Goal: Task Accomplishment & Management: Use online tool/utility

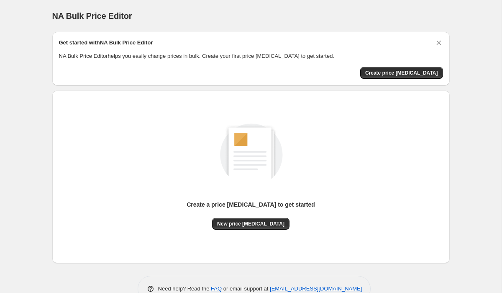
scroll to position [21, 0]
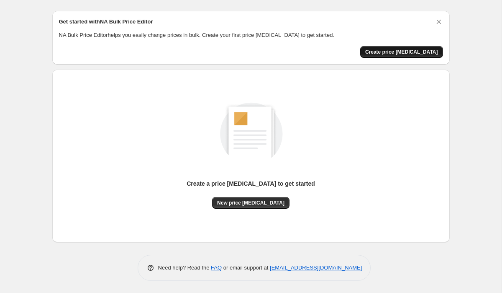
click at [393, 54] on span "Create price [MEDICAL_DATA]" at bounding box center [402, 52] width 73 height 7
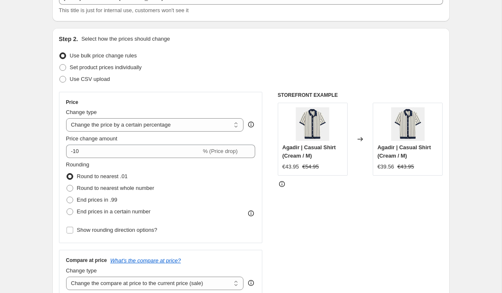
scroll to position [63, 0]
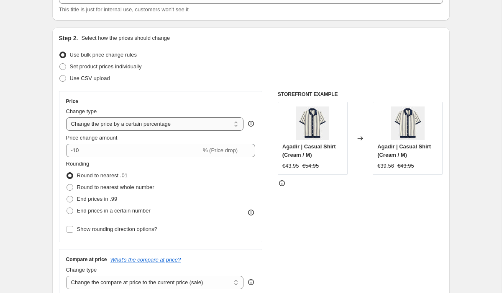
click at [147, 126] on select "Change the price to a certain amount Change the price by a certain amount Chang…" at bounding box center [155, 123] width 178 height 13
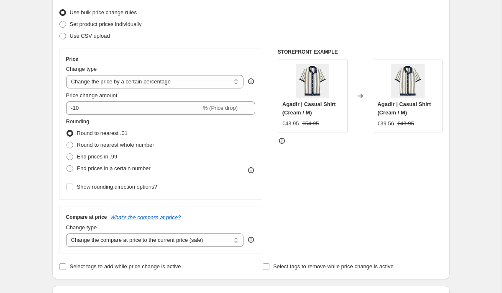
scroll to position [106, 0]
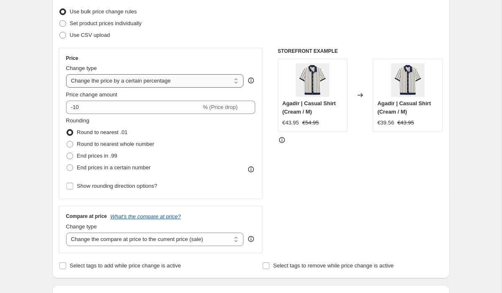
click at [175, 83] on select "Change the price to a certain amount Change the price by a certain amount Chang…" at bounding box center [155, 80] width 178 height 13
select select "no_change"
click at [66, 74] on select "Change the price to a certain amount Change the price by a certain amount Chang…" at bounding box center [155, 80] width 178 height 13
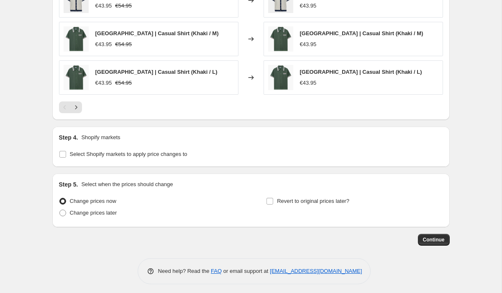
scroll to position [487, 0]
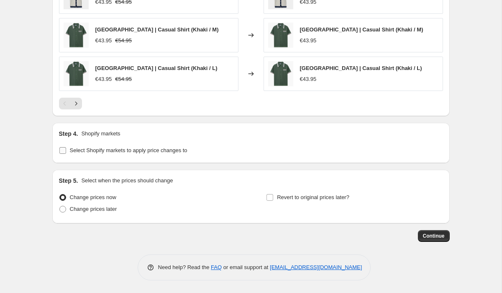
click at [138, 152] on span "Select Shopify markets to apply price changes to" at bounding box center [129, 150] width 118 height 6
click at [66, 152] on input "Select Shopify markets to apply price changes to" at bounding box center [62, 150] width 7 height 7
checkbox input "true"
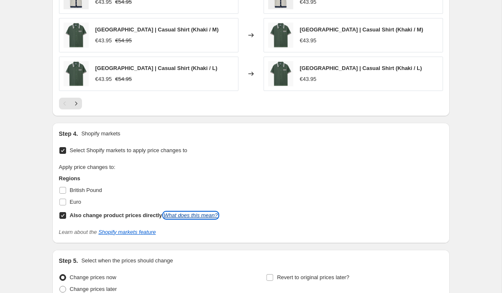
click at [215, 214] on link "What does this mean?" at bounding box center [191, 215] width 54 height 6
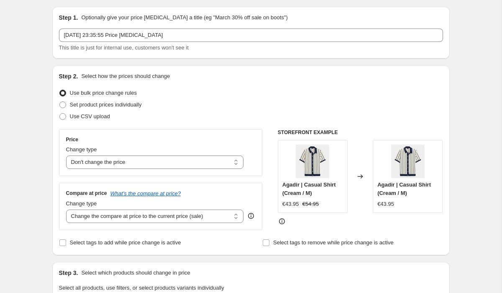
scroll to position [25, 0]
click at [130, 158] on select "Change the price to a certain amount Change the price by a certain amount Chang…" at bounding box center [155, 162] width 178 height 13
select select "ecap"
click at [66, 156] on select "Change the price to a certain amount Change the price by a certain amount Chang…" at bounding box center [155, 162] width 178 height 13
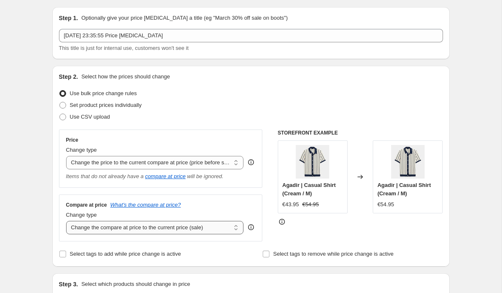
click at [139, 230] on select "Change the compare at price to the current price (sale) Change the compare at p…" at bounding box center [155, 227] width 178 height 13
select select "no_change"
click at [66, 221] on select "Change the compare at price to the current price (sale) Change the compare at p…" at bounding box center [155, 227] width 178 height 13
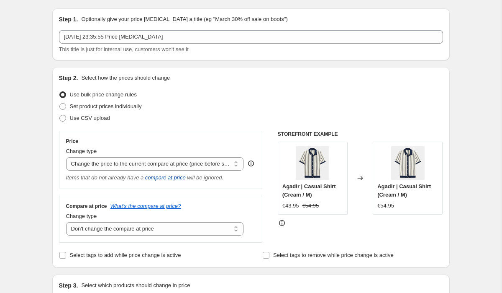
scroll to position [24, 0]
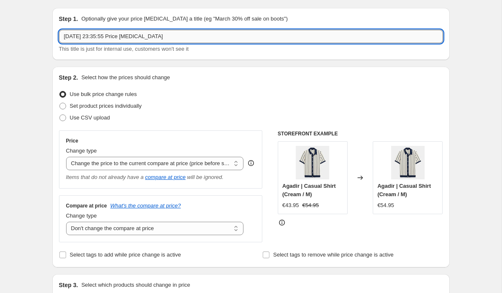
click at [188, 36] on input "17 Sept 2025, 23:35:55 Price change job" at bounding box center [251, 36] width 384 height 13
drag, startPoint x: 188, startPoint y: 38, endPoint x: 51, endPoint y: 40, distance: 136.9
type input "UK Pricing Default"
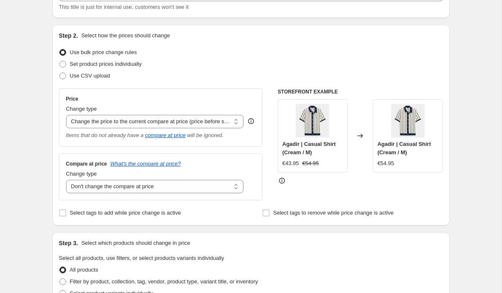
scroll to position [77, 0]
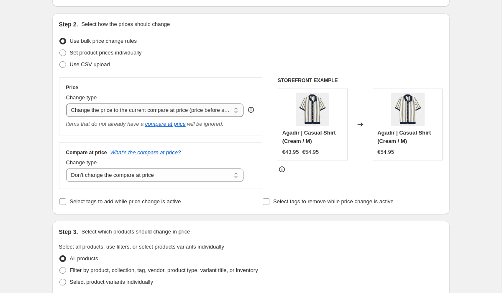
click at [121, 113] on select "Change the price to a certain amount Change the price by a certain amount Chang…" at bounding box center [155, 109] width 178 height 13
select select "no_change"
click at [66, 103] on select "Change the price to a certain amount Change the price by a certain amount Chang…" at bounding box center [155, 109] width 178 height 13
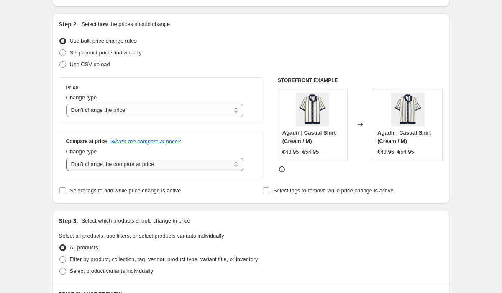
click at [134, 168] on select "Change the compare at price to the current price (sale) Change the compare at p…" at bounding box center [155, 163] width 178 height 13
select select "by"
click at [66, 157] on select "Change the compare at price to the current price (sale) Change the compare at p…" at bounding box center [155, 163] width 178 height 13
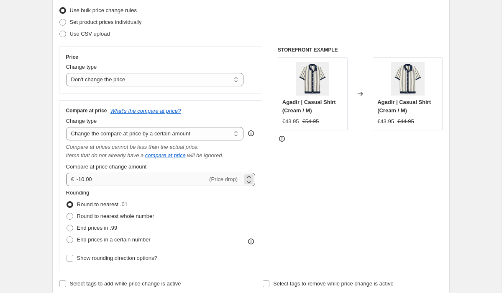
scroll to position [109, 0]
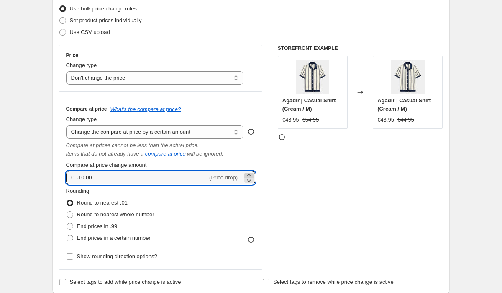
click at [249, 174] on icon at bounding box center [249, 175] width 4 height 2
click at [248, 174] on icon at bounding box center [249, 175] width 4 height 2
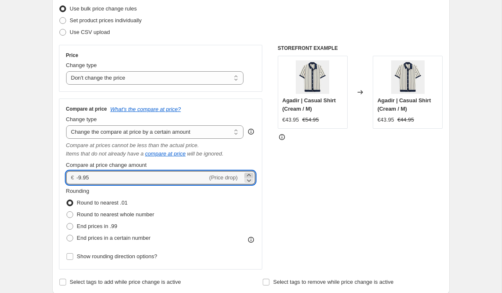
type input "-9.94"
drag, startPoint x: 108, startPoint y: 175, endPoint x: 51, endPoint y: 175, distance: 57.4
type input "10.00"
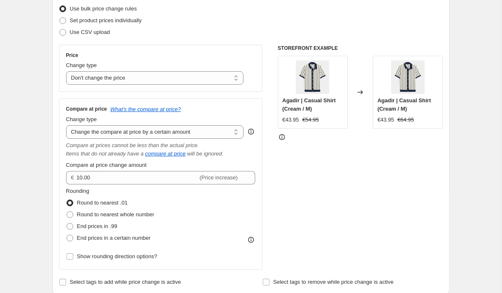
click at [120, 162] on span "Compare at price change amount" at bounding box center [106, 165] width 81 height 6
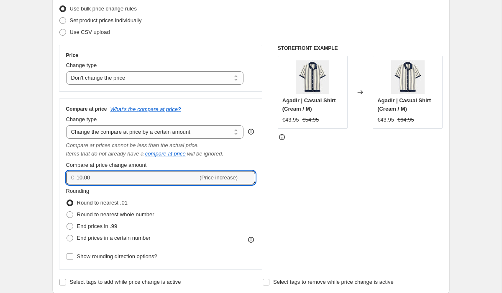
click at [120, 171] on input "10.00" at bounding box center [137, 177] width 121 height 13
click at [134, 257] on span "Show rounding direction options?" at bounding box center [117, 256] width 80 height 6
click at [73, 257] on input "Show rounding direction options?" at bounding box center [70, 256] width 7 height 7
checkbox input "true"
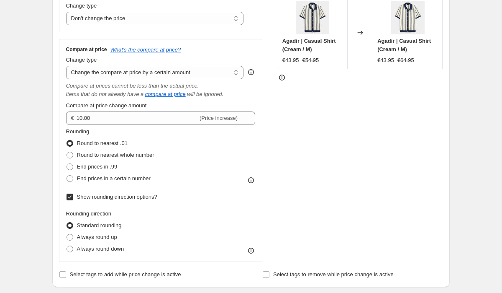
scroll to position [176, 0]
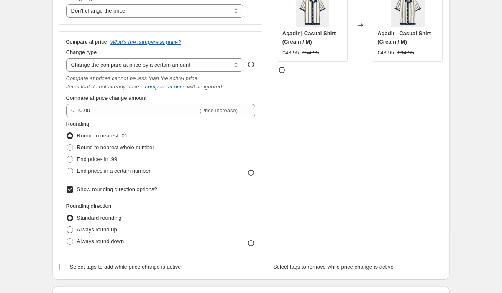
click at [108, 230] on span "Always round up" at bounding box center [97, 229] width 40 height 6
click at [67, 227] on input "Always round up" at bounding box center [67, 226] width 0 height 0
radio input "true"
click at [102, 217] on span "Standard rounding" at bounding box center [99, 217] width 45 height 6
click at [67, 215] on input "Standard rounding" at bounding box center [67, 214] width 0 height 0
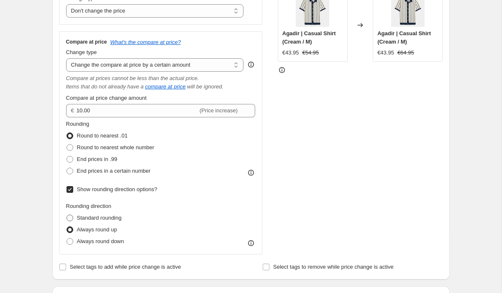
radio input "true"
click at [97, 194] on label "Show rounding direction options?" at bounding box center [111, 189] width 91 height 12
click at [73, 193] on input "Show rounding direction options?" at bounding box center [70, 189] width 7 height 7
checkbox input "false"
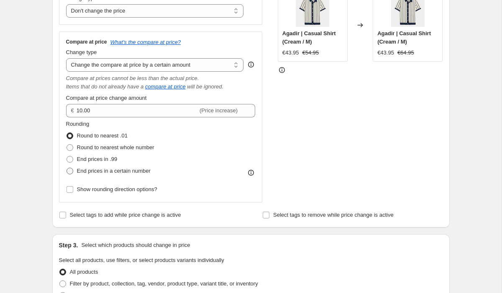
click at [117, 172] on span "End prices in a certain number" at bounding box center [114, 170] width 74 height 6
click at [67, 168] on input "End prices in a certain number" at bounding box center [67, 167] width 0 height 0
radio input "true"
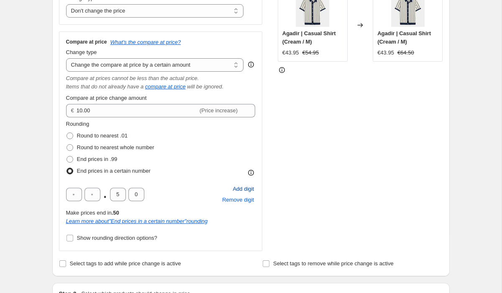
click at [243, 188] on span "Add digit" at bounding box center [243, 189] width 21 height 8
click at [237, 201] on span "Remove digit" at bounding box center [238, 200] width 32 height 8
click at [110, 160] on span "End prices in .99" at bounding box center [97, 159] width 41 height 6
click at [67, 156] on input "End prices in .99" at bounding box center [67, 156] width 0 height 0
radio input "true"
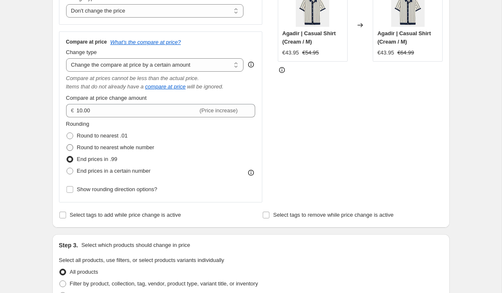
click at [106, 147] on span "Round to nearest whole number" at bounding box center [115, 147] width 77 height 6
click at [67, 144] on input "Round to nearest whole number" at bounding box center [67, 144] width 0 height 0
radio input "true"
click at [101, 135] on span "Round to nearest .01" at bounding box center [102, 135] width 51 height 6
click at [67, 133] on input "Round to nearest .01" at bounding box center [67, 132] width 0 height 0
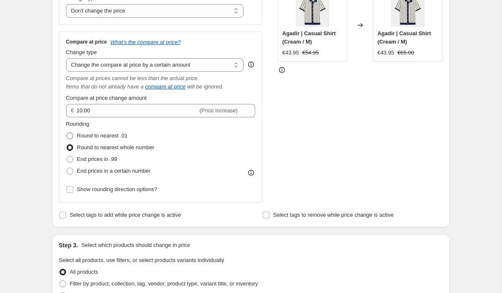
radio input "true"
click at [111, 170] on span "End prices in a certain number" at bounding box center [114, 170] width 74 height 6
click at [67, 168] on input "End prices in a certain number" at bounding box center [67, 167] width 0 height 0
radio input "true"
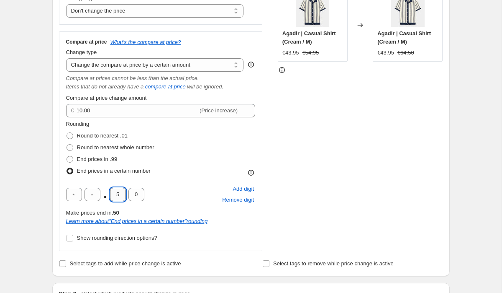
click at [119, 194] on input "5" at bounding box center [118, 194] width 16 height 13
type input "9"
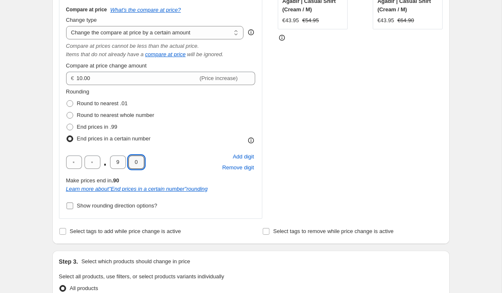
scroll to position [212, 0]
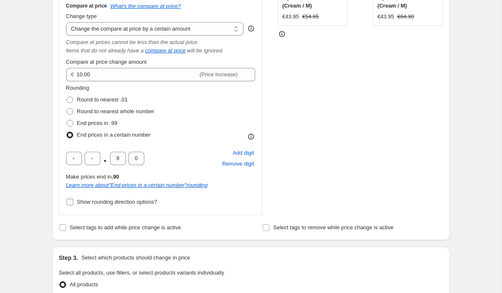
click at [121, 203] on span "Show rounding direction options?" at bounding box center [117, 201] width 80 height 6
click at [73, 203] on input "Show rounding direction options?" at bounding box center [70, 201] width 7 height 7
checkbox input "true"
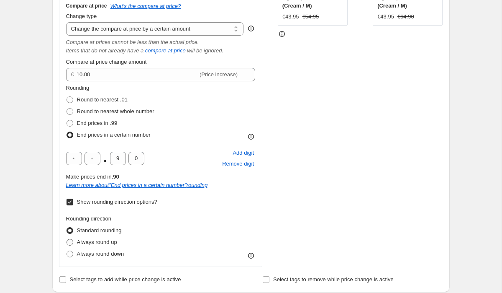
click at [111, 243] on span "Always round up" at bounding box center [97, 242] width 40 height 6
click at [67, 239] on input "Always round up" at bounding box center [67, 239] width 0 height 0
radio input "true"
click at [112, 251] on span "Always round down" at bounding box center [100, 253] width 47 height 6
click at [67, 251] on input "Always round down" at bounding box center [67, 250] width 0 height 0
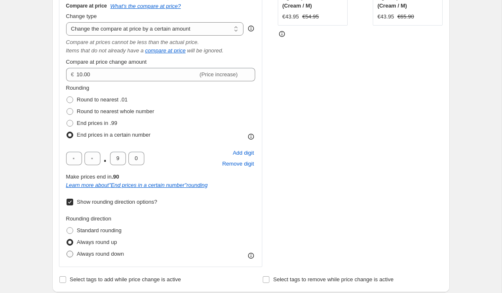
radio input "true"
click at [109, 225] on label "Standard rounding" at bounding box center [94, 230] width 56 height 12
click at [67, 227] on input "Standard rounding" at bounding box center [67, 227] width 0 height 0
radio input "true"
click at [109, 204] on span "Show rounding direction options?" at bounding box center [117, 201] width 80 height 6
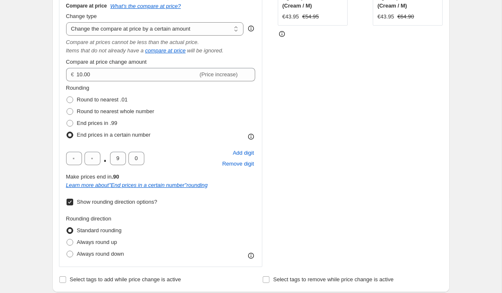
click at [73, 204] on input "Show rounding direction options?" at bounding box center [70, 201] width 7 height 7
checkbox input "false"
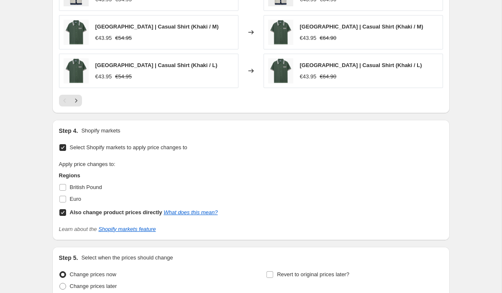
scroll to position [662, 0]
click at [89, 191] on span "British Pound" at bounding box center [86, 187] width 32 height 8
click at [66, 190] on input "British Pound" at bounding box center [62, 186] width 7 height 7
checkbox input "true"
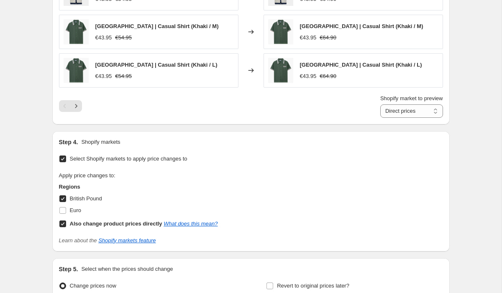
click at [81, 224] on b "Also change product prices directly" at bounding box center [116, 223] width 93 height 6
click at [66, 224] on input "Also change product prices directly What does this mean?" at bounding box center [62, 223] width 7 height 7
checkbox input "false"
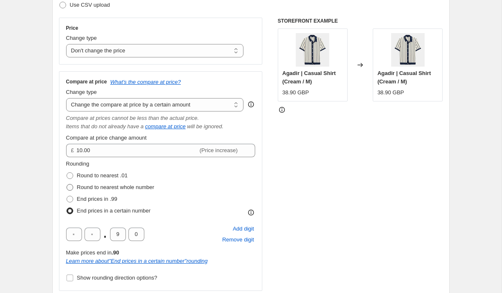
scroll to position [137, 0]
click at [142, 111] on div "Compare at price What's the compare at price? Change type Change the compare at…" at bounding box center [161, 179] width 190 height 205
click at [142, 106] on select "Change the compare at price to the current price (sale) Change the compare at p…" at bounding box center [155, 103] width 178 height 13
select select "bp"
click at [66, 97] on select "Change the compare at price to the current price (sale) Change the compare at p…" at bounding box center [155, 103] width 178 height 13
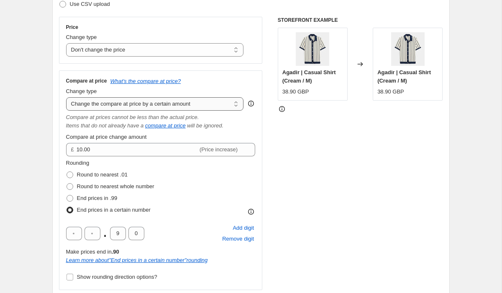
type input "12.00"
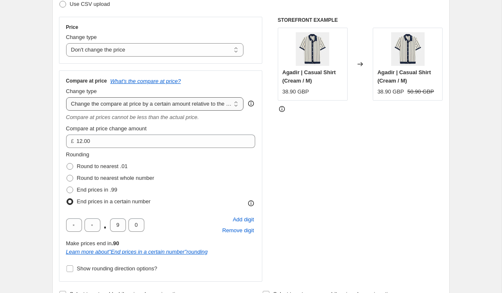
click at [134, 106] on select "Change the compare at price to the current price (sale) Change the compare at p…" at bounding box center [155, 103] width 178 height 13
click at [66, 97] on select "Change the compare at price to the current price (sale) Change the compare at p…" at bounding box center [155, 103] width 178 height 13
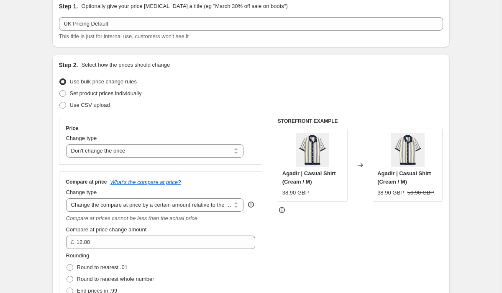
scroll to position [0, 0]
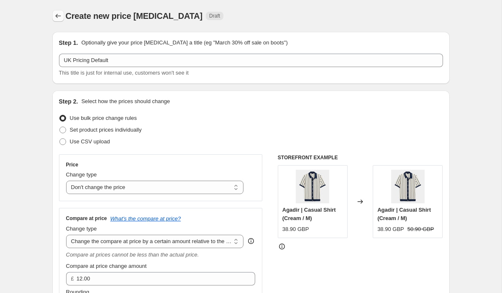
click at [61, 16] on icon "Price change jobs" at bounding box center [58, 16] width 8 height 8
